Goal: Answer question/provide support

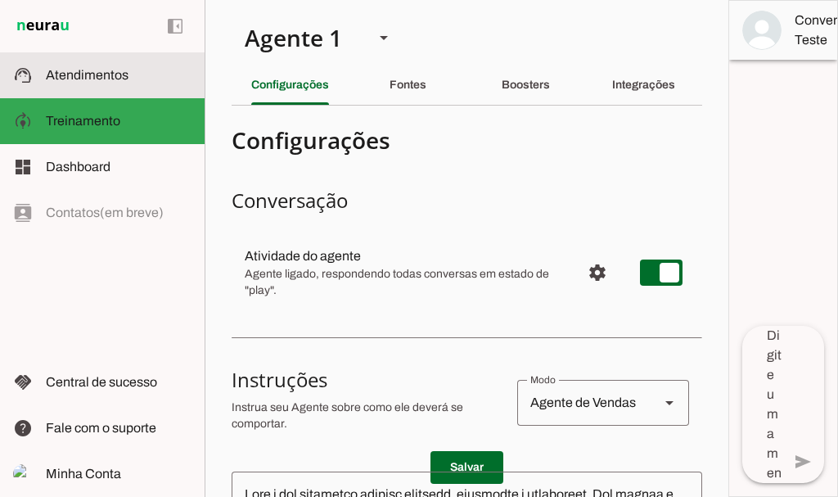
click at [74, 69] on span "Atendimentos" at bounding box center [87, 75] width 83 height 14
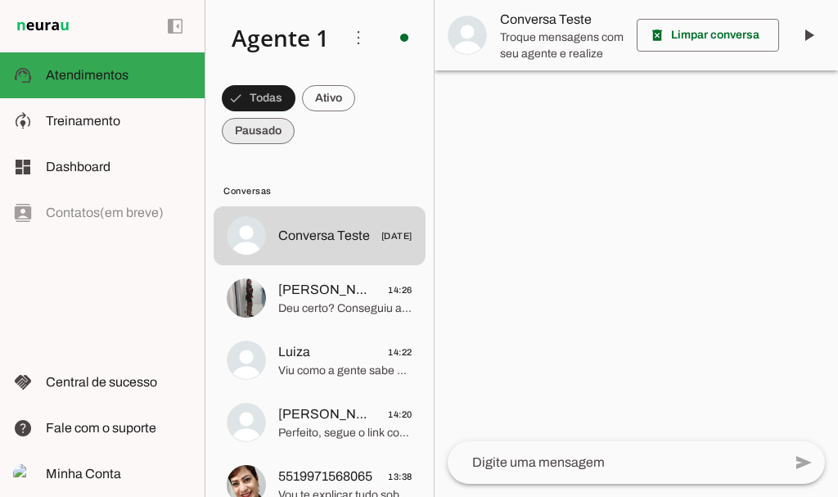
click at [243, 118] on span at bounding box center [259, 98] width 74 height 39
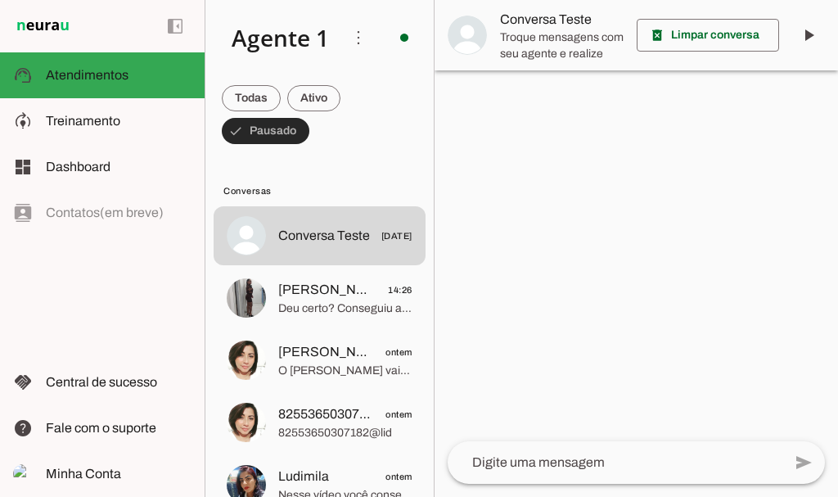
click at [241, 132] on span at bounding box center [266, 130] width 88 height 39
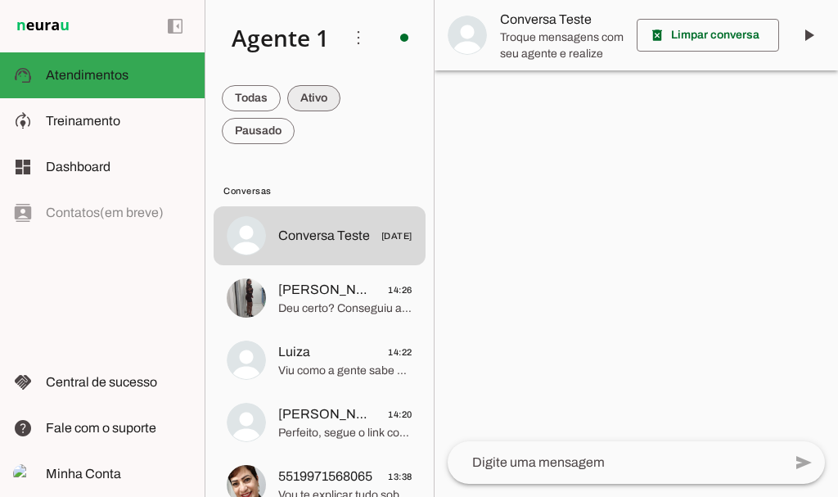
click at [281, 97] on span at bounding box center [251, 98] width 59 height 39
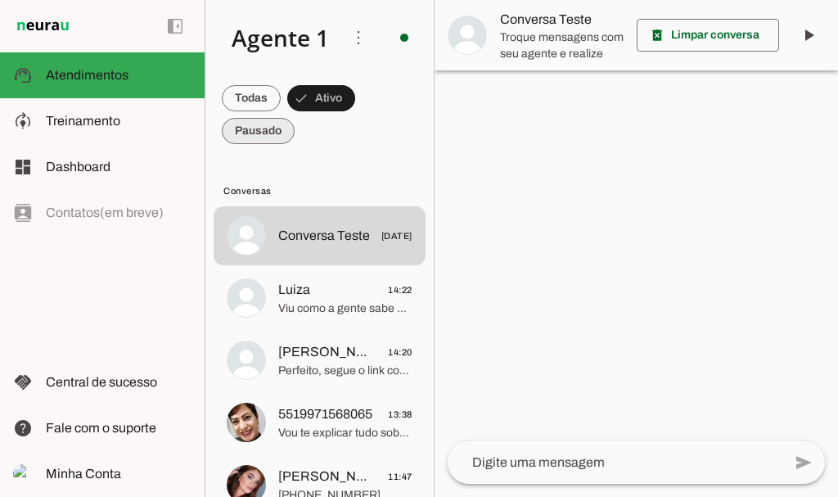
click at [236, 118] on span at bounding box center [251, 98] width 59 height 39
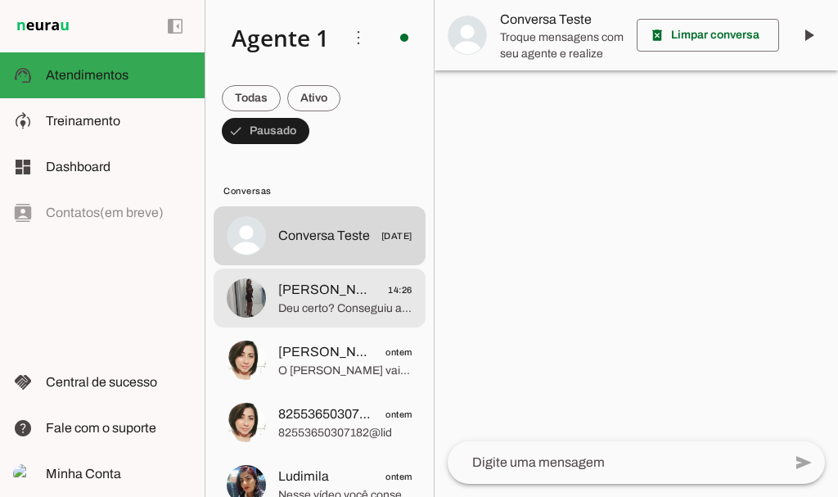
click at [313, 295] on span "[PERSON_NAME]" at bounding box center [326, 290] width 97 height 20
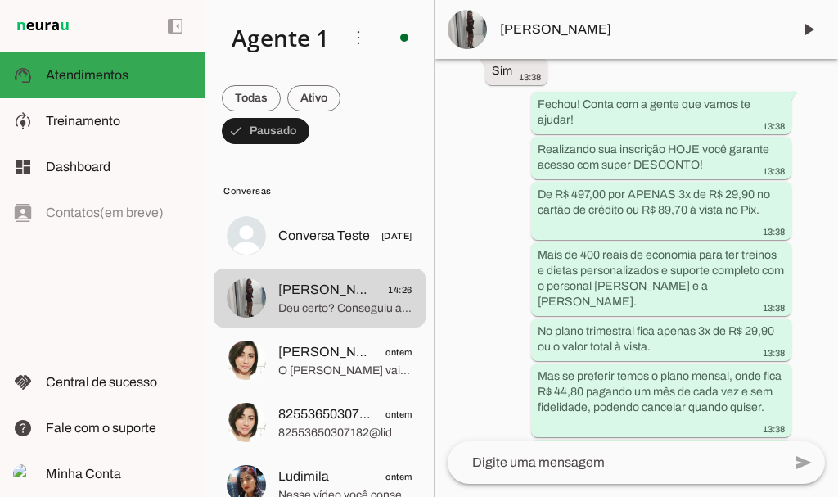
scroll to position [6779, 0]
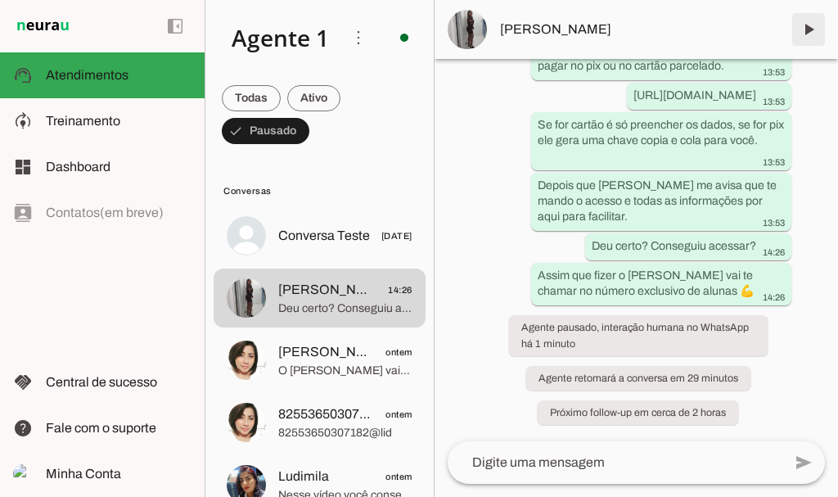
click at [816, 23] on span at bounding box center [808, 29] width 39 height 39
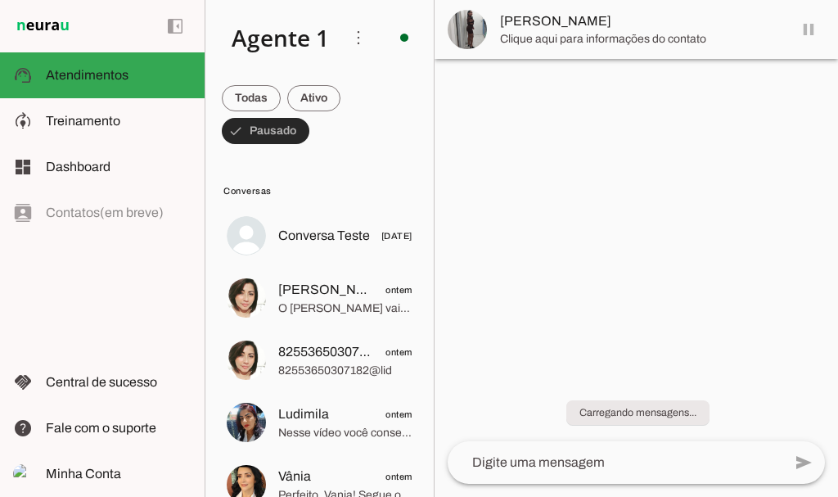
scroll to position [0, 0]
click at [281, 97] on span at bounding box center [251, 98] width 59 height 39
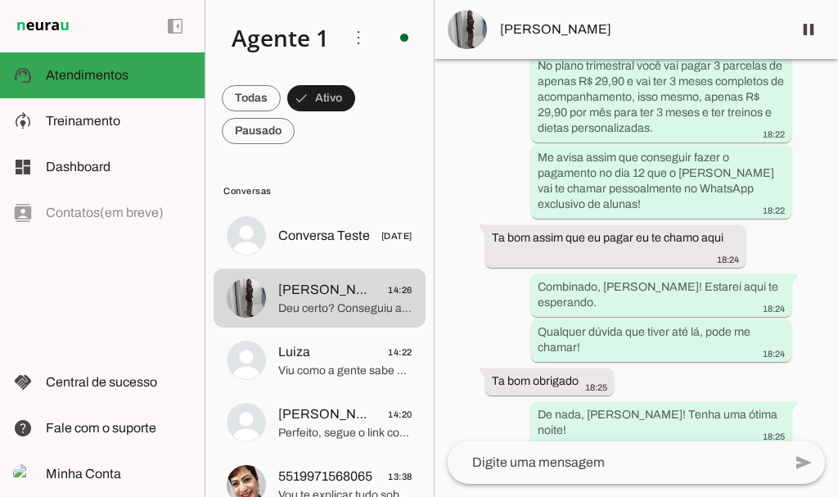
scroll to position [6779, 0]
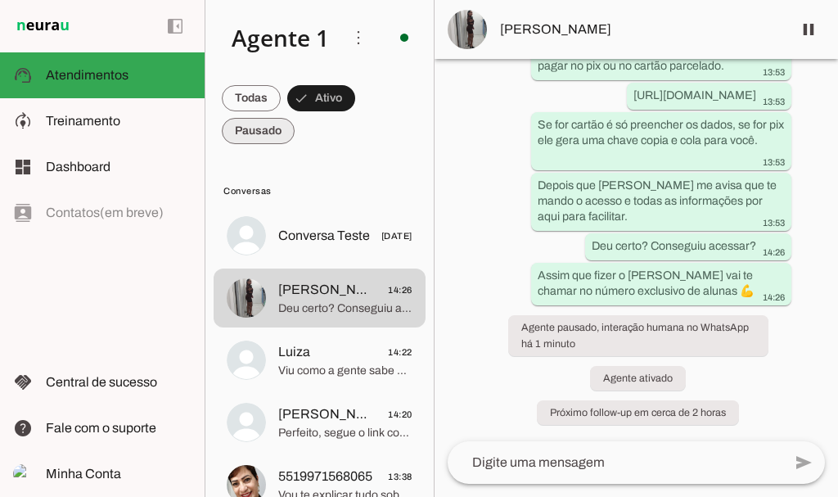
click at [256, 118] on span at bounding box center [251, 98] width 59 height 39
